Goal: Task Accomplishment & Management: Use online tool/utility

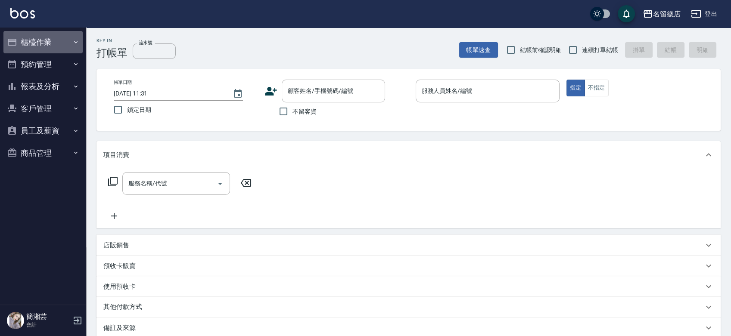
click at [28, 37] on button "櫃檯作業" at bounding box center [42, 42] width 79 height 22
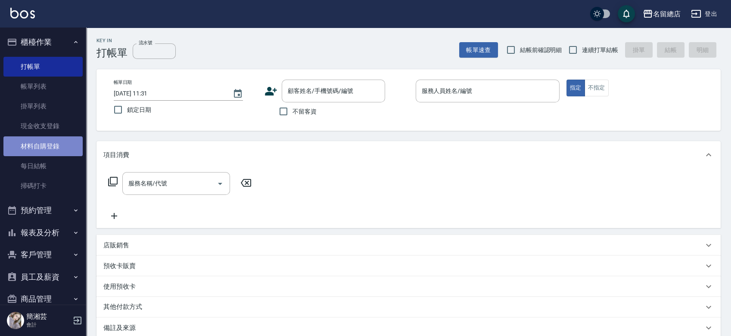
click at [45, 141] on link "材料自購登錄" at bounding box center [42, 147] width 79 height 20
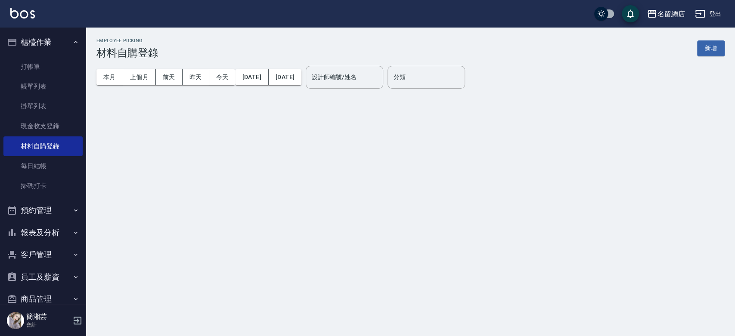
click at [707, 50] on button "新增" at bounding box center [711, 48] width 28 height 16
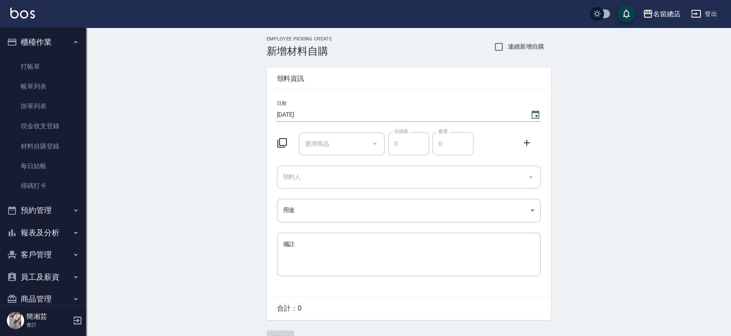
click at [332, 151] on input "選擇商品" at bounding box center [335, 144] width 65 height 15
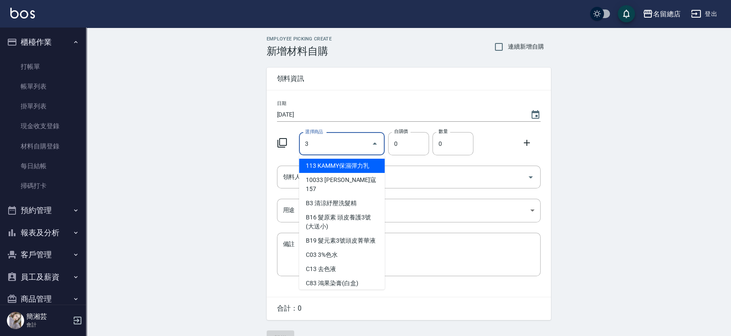
type input "3%色水"
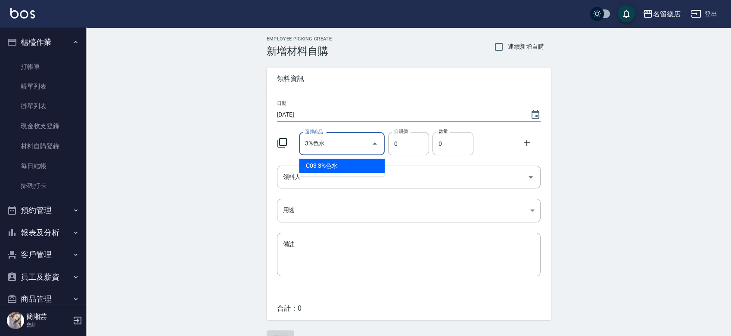
click at [345, 164] on li "C03 3%色水" at bounding box center [342, 166] width 86 height 14
type input "105"
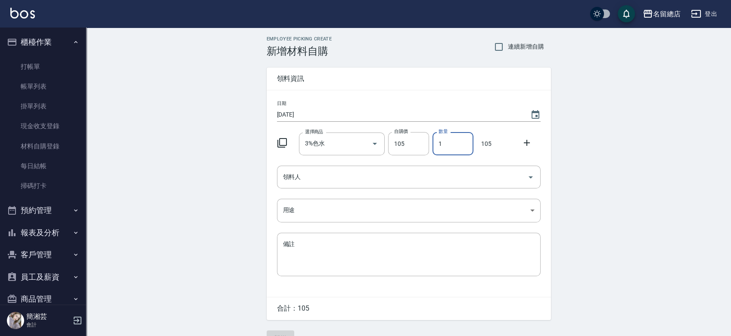
drag, startPoint x: 454, startPoint y: 145, endPoint x: 430, endPoint y: 144, distance: 23.3
click at [430, 144] on div "數量 1 數量" at bounding box center [451, 142] width 44 height 27
type input "2"
click at [406, 175] on input "領料人" at bounding box center [402, 177] width 243 height 15
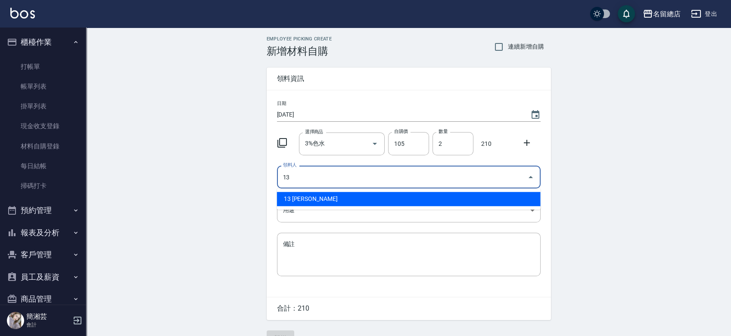
type input "13 [PERSON_NAME]"
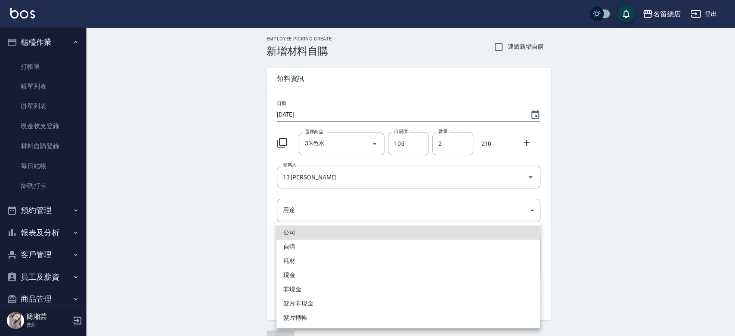
click at [332, 242] on li "自購" at bounding box center [409, 247] width 264 height 14
type input "自購"
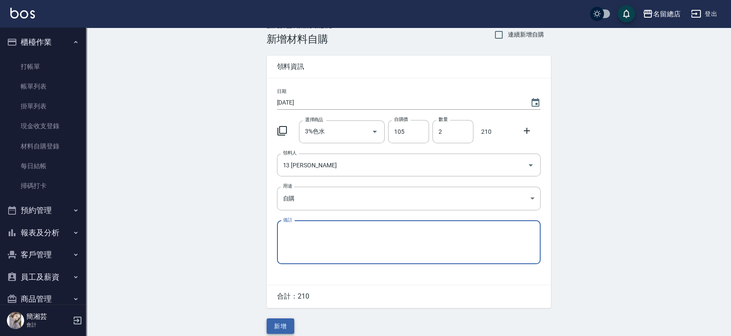
scroll to position [19, 0]
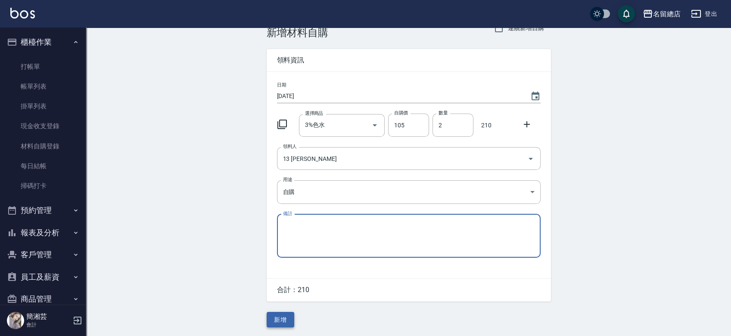
click at [282, 319] on button "新增" at bounding box center [281, 320] width 28 height 16
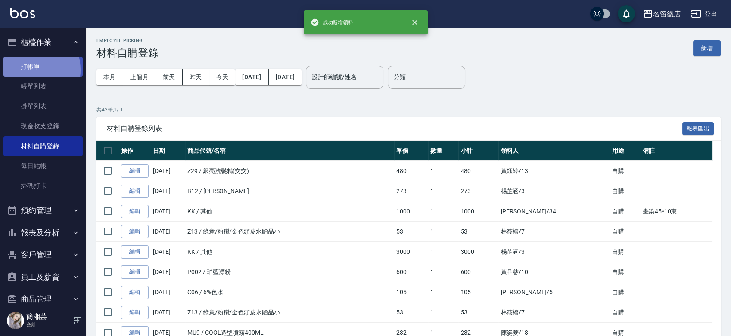
click at [26, 70] on link "打帳單" at bounding box center [42, 67] width 79 height 20
